Goal: Task Accomplishment & Management: Manage account settings

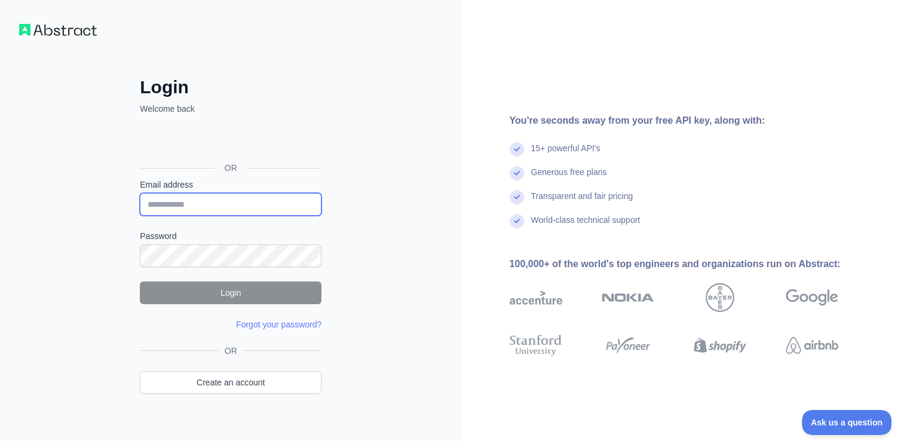
click at [315, 193] on input "Email address" at bounding box center [231, 204] width 182 height 23
type input "**********"
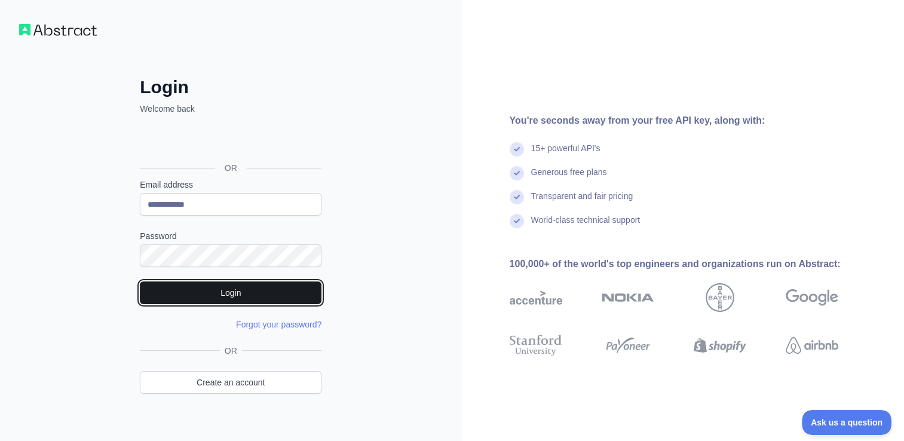
click at [232, 293] on button "Login" at bounding box center [231, 292] width 182 height 23
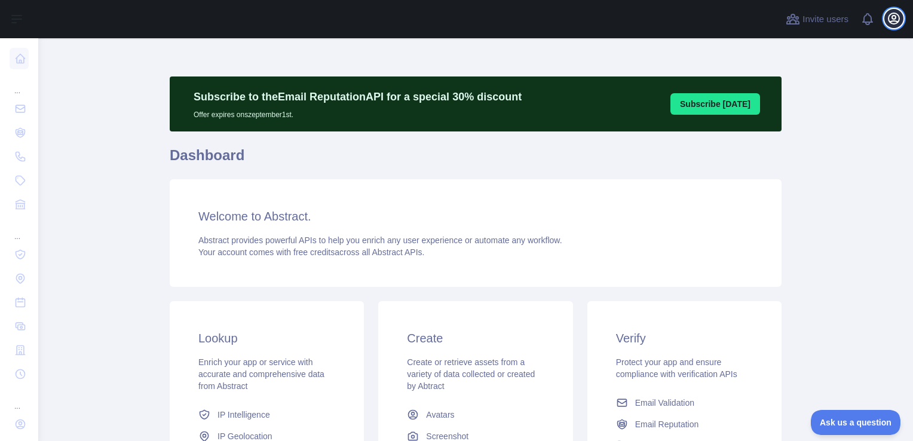
click at [894, 14] on icon "button" at bounding box center [894, 18] width 14 height 14
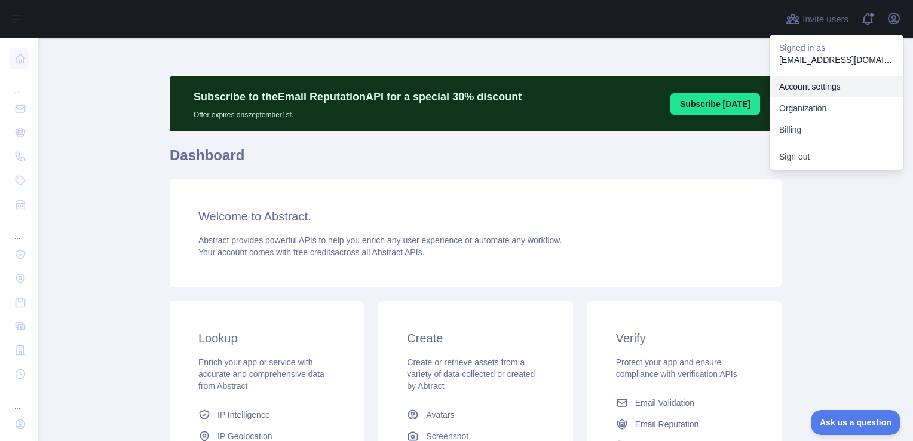
click at [804, 85] on link "Account settings" at bounding box center [837, 87] width 134 height 22
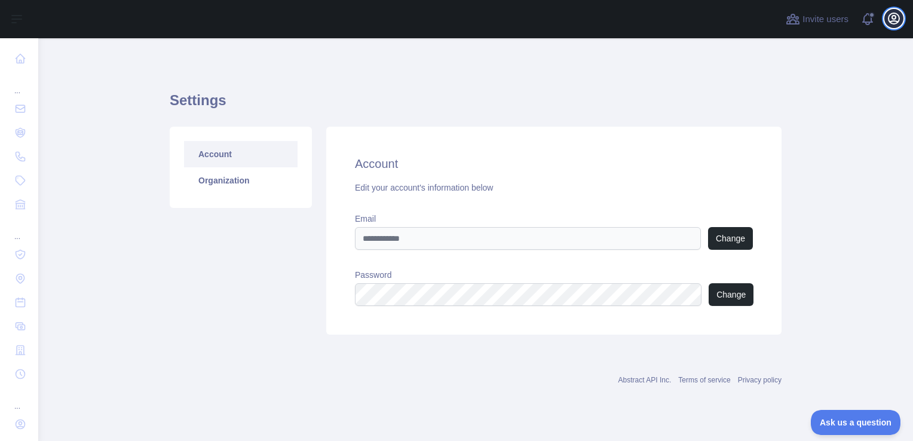
click at [898, 20] on icon "button" at bounding box center [894, 18] width 14 height 14
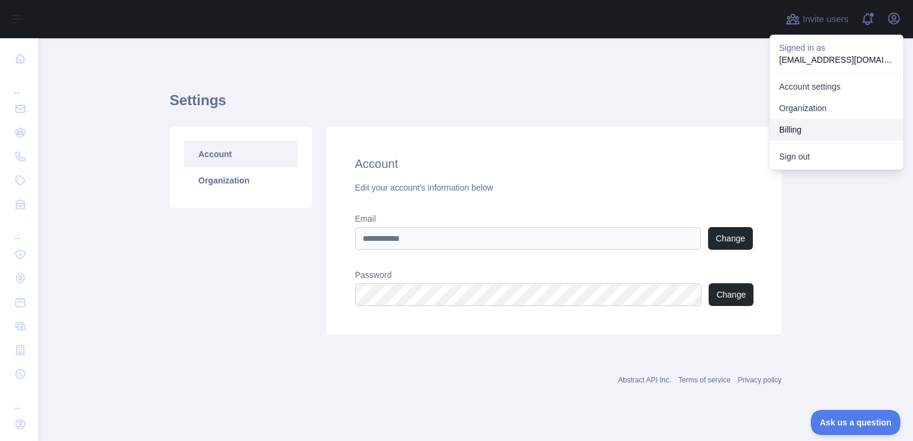
click at [802, 125] on button "Billing" at bounding box center [837, 130] width 134 height 22
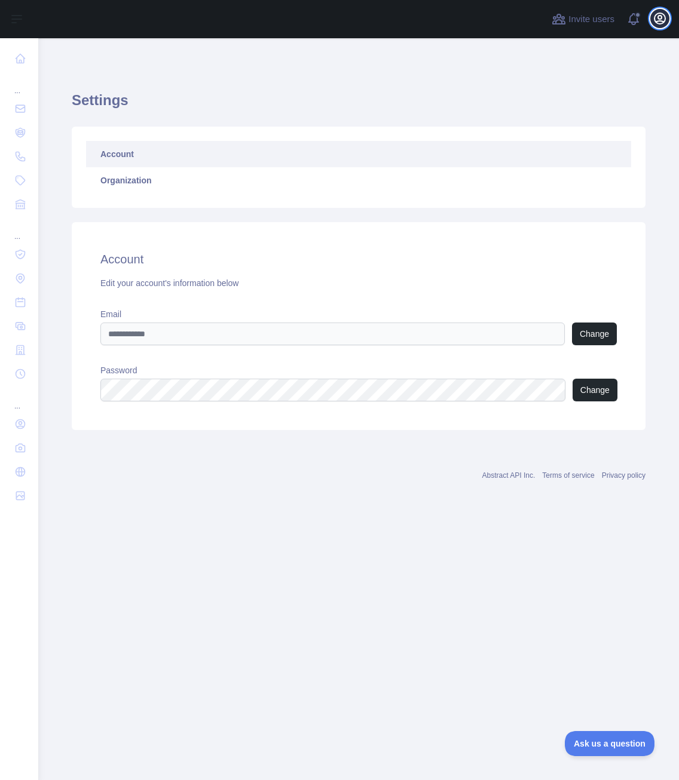
click at [665, 18] on icon "button" at bounding box center [659, 18] width 11 height 11
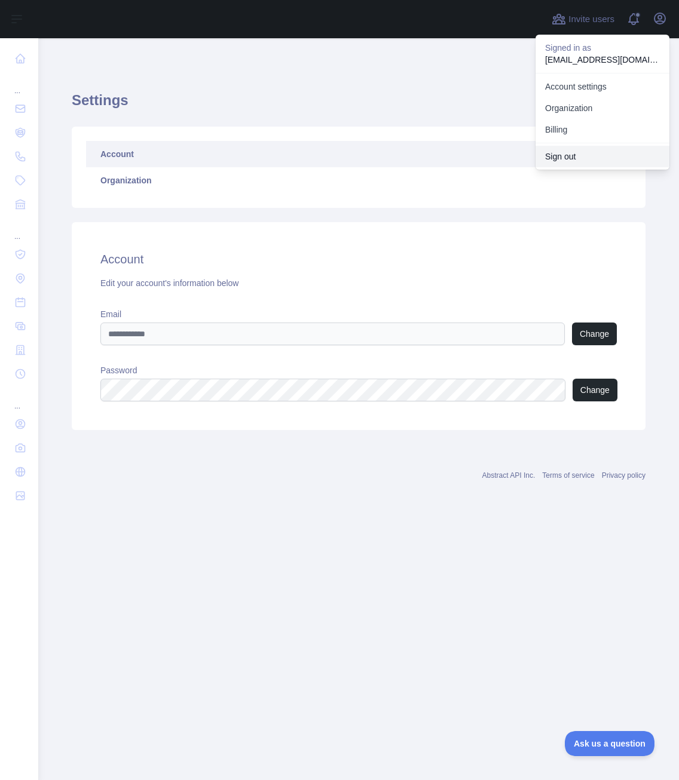
click at [566, 158] on button "Sign out" at bounding box center [602, 157] width 134 height 22
